Goal: Check status: Check status

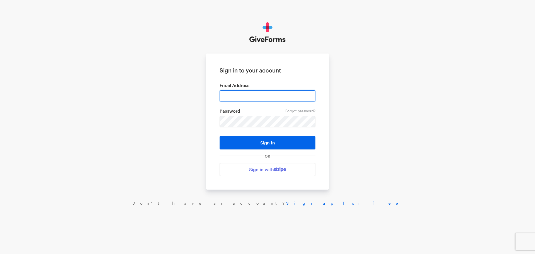
click at [235, 97] on input "email" at bounding box center [268, 95] width 96 height 11
type input "[EMAIL_ADDRESS][DOMAIN_NAME]"
click at [220, 136] on button "Sign In" at bounding box center [268, 142] width 96 height 13
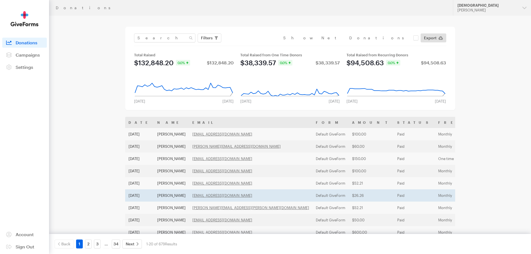
click at [154, 198] on td "Sep 8, 2025" at bounding box center [139, 195] width 29 height 12
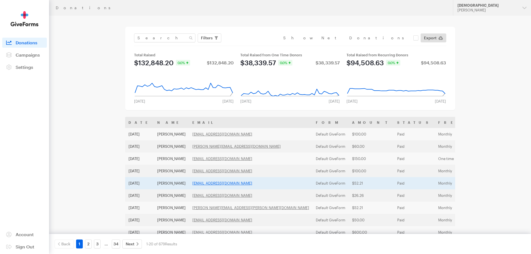
click at [224, 182] on link "deniserf@hotmail.com" at bounding box center [222, 183] width 60 height 4
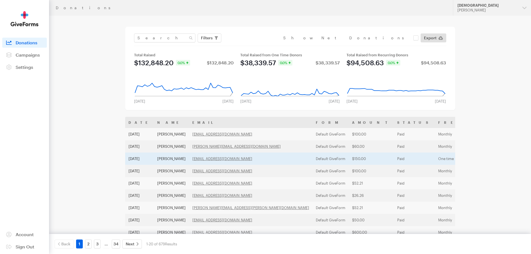
click at [189, 159] on td "Chris Pennington" at bounding box center [171, 158] width 35 height 12
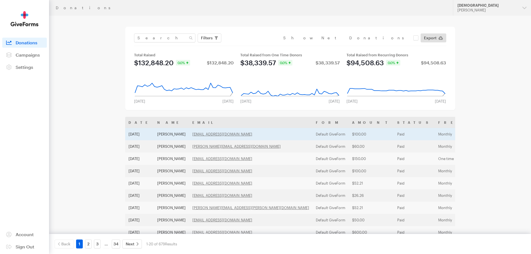
click at [312, 132] on td "Default GiveForm" at bounding box center [330, 134] width 36 height 12
